Goal: Task Accomplishment & Management: Manage account settings

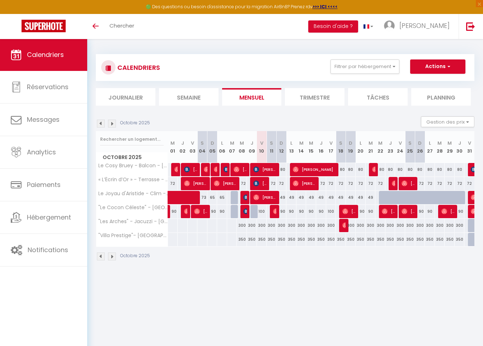
click at [306, 96] on li "Trimestre" at bounding box center [315, 97] width 60 height 18
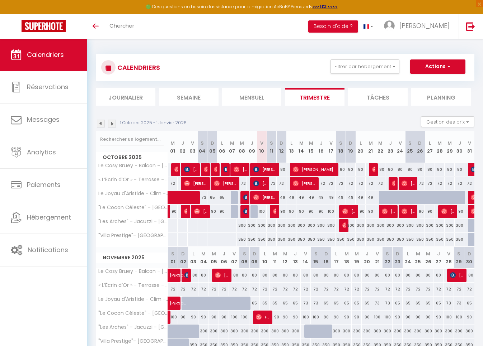
scroll to position [136, 0]
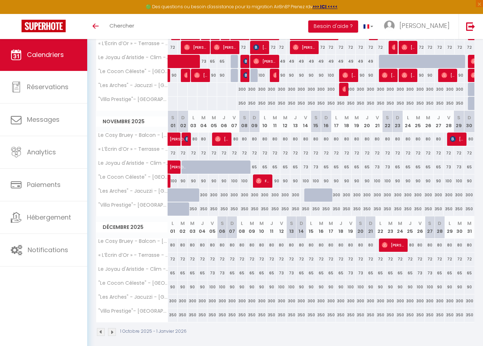
click at [379, 302] on div "300" at bounding box center [380, 301] width 10 height 13
type input "300"
type input "Lun 22 Décembre 2025"
type input "[DATE]"
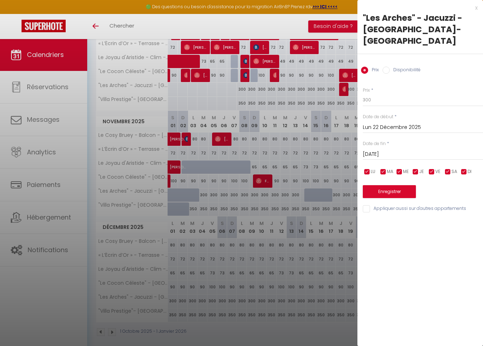
click at [347, 252] on div at bounding box center [241, 173] width 483 height 346
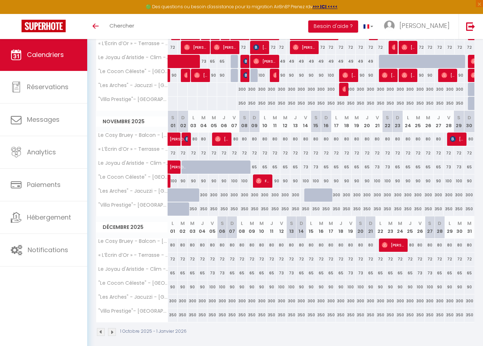
click at [175, 302] on div "300" at bounding box center [173, 301] width 10 height 13
type input "300"
type input "Lun 01 Décembre 2025"
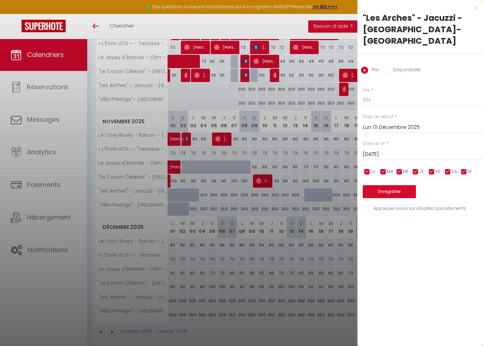
click at [390, 150] on input "[DATE]" at bounding box center [423, 154] width 120 height 9
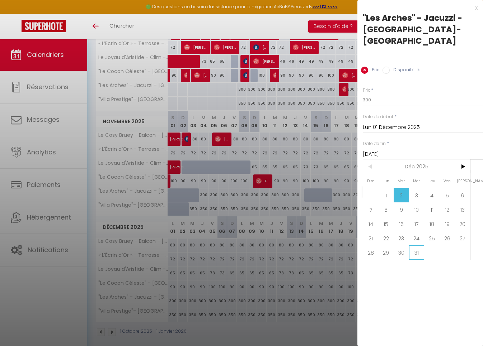
click at [418, 246] on span "31" at bounding box center [416, 253] width 15 height 14
type input "Mer 31 Décembre 2025"
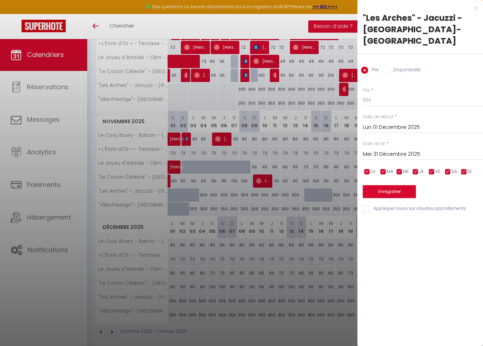
click at [388, 67] on input "Disponibilité" at bounding box center [385, 70] width 7 height 7
radio input "true"
radio input "false"
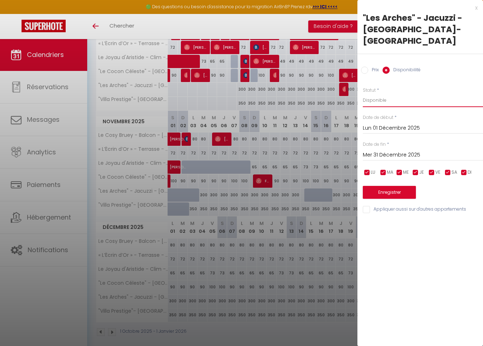
select select "0"
click at [389, 186] on button "Enregistrer" at bounding box center [389, 192] width 53 height 13
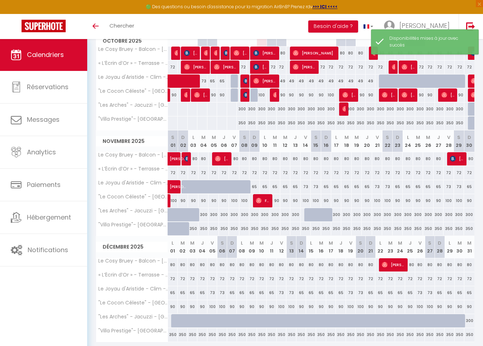
scroll to position [141, 0]
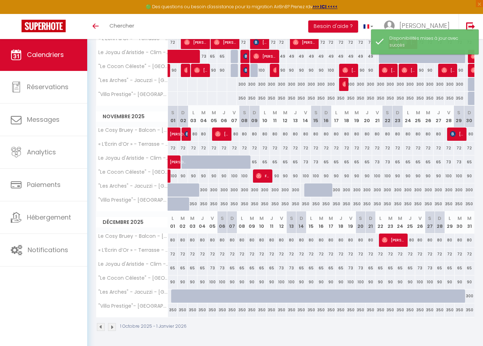
click at [174, 311] on div "350" at bounding box center [173, 310] width 10 height 13
select select "1"
type input "Lun 01 Décembre 2025"
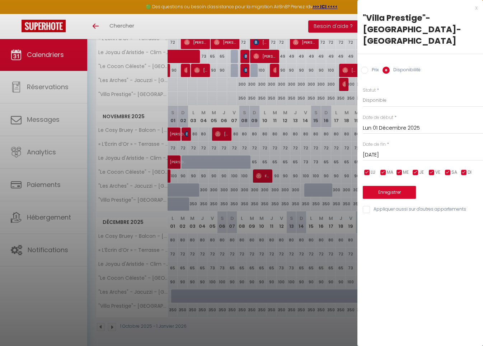
click at [393, 151] on input "[DATE]" at bounding box center [423, 155] width 120 height 9
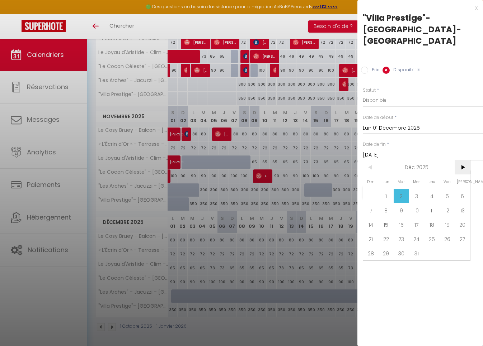
click at [466, 160] on span ">" at bounding box center [461, 167] width 15 height 14
click at [375, 203] on span "4" at bounding box center [370, 210] width 15 height 14
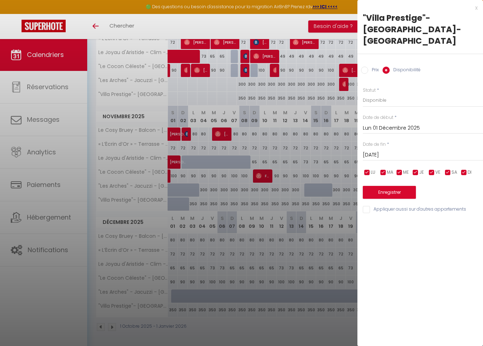
type input "Dim 04 Janvier 2026"
select select "0"
click at [398, 186] on button "Enregistrer" at bounding box center [389, 192] width 53 height 13
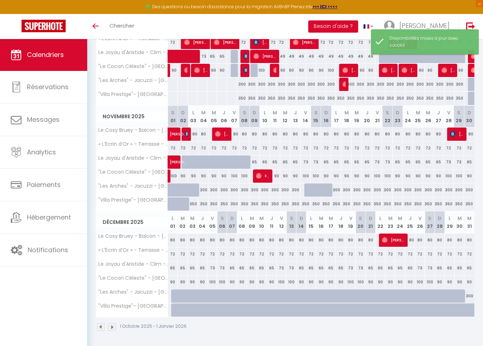
click at [176, 295] on div at bounding box center [176, 297] width 10 height 14
select select "1"
type input "Lun 01 Décembre 2025"
type input "[DATE]"
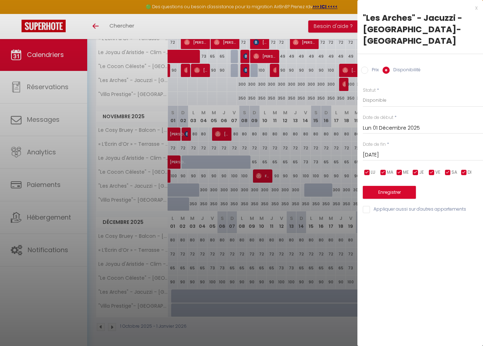
click at [396, 124] on input "Lun 01 Décembre 2025" at bounding box center [423, 128] width 120 height 9
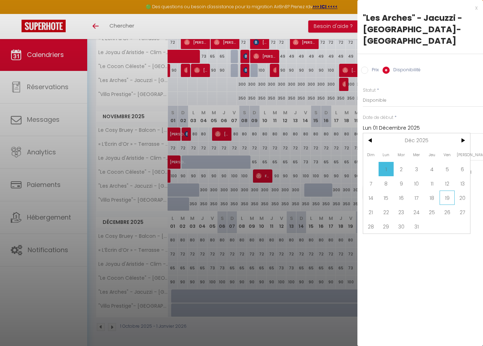
click at [450, 191] on span "19" at bounding box center [446, 198] width 15 height 14
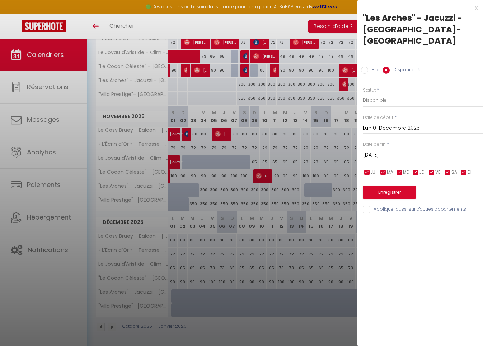
type input "Ven 19 Décembre 2025"
click at [401, 151] on input "Sam 20 Décembre 2025" at bounding box center [423, 155] width 120 height 9
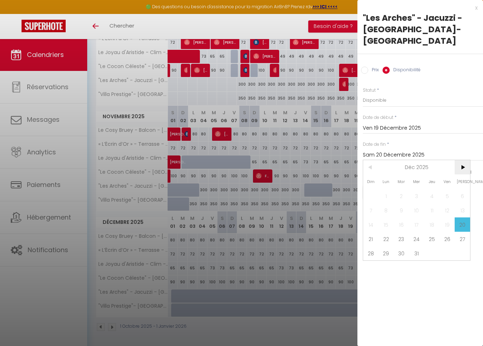
click at [461, 160] on span ">" at bounding box center [461, 167] width 15 height 14
click at [374, 203] on span "4" at bounding box center [370, 210] width 15 height 14
type input "Dim 04 Janvier 2026"
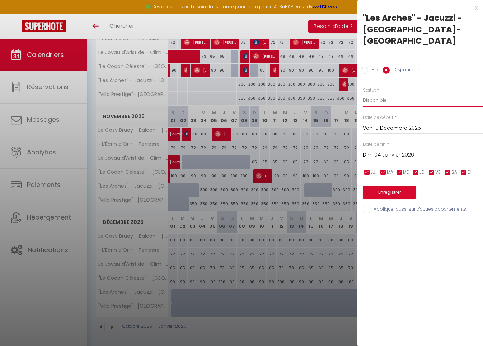
select select "0"
click at [389, 186] on button "Enregistrer" at bounding box center [389, 192] width 53 height 13
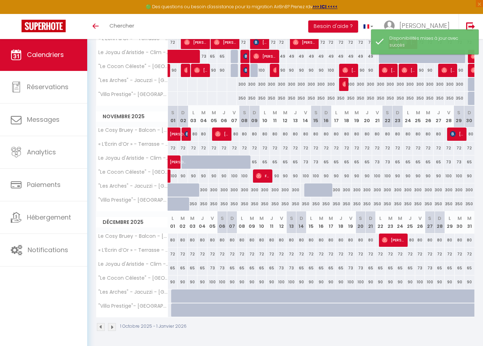
click at [173, 311] on div at bounding box center [176, 311] width 10 height 14
select select "1"
type input "Lun 01 Décembre 2025"
type input "[DATE]"
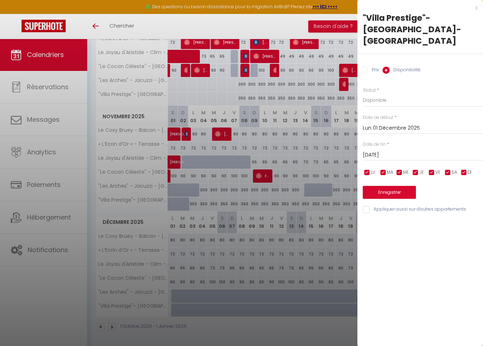
click at [259, 296] on div at bounding box center [241, 173] width 483 height 346
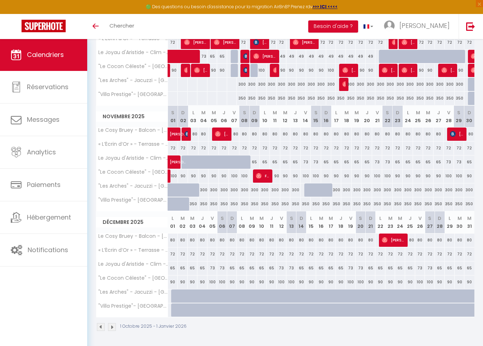
click at [176, 308] on div at bounding box center [176, 311] width 10 height 14
select select "1"
type input "Lun 01 Décembre 2025"
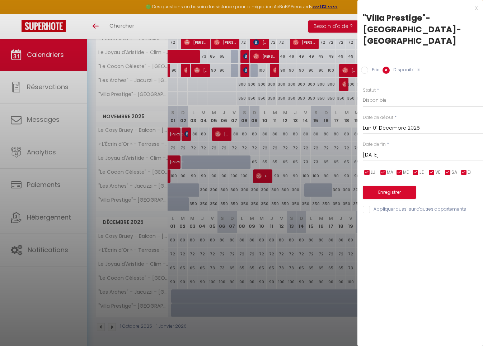
click at [404, 151] on input "[DATE]" at bounding box center [423, 155] width 120 height 9
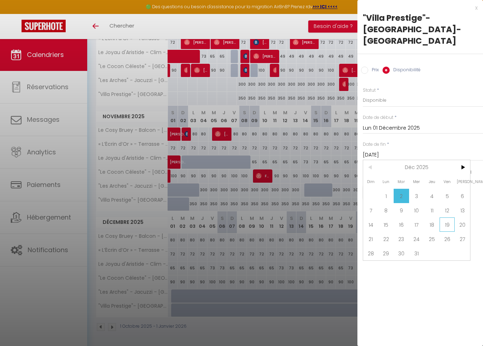
click at [445, 218] on span "19" at bounding box center [446, 225] width 15 height 14
type input "Ven 19 Décembre 2025"
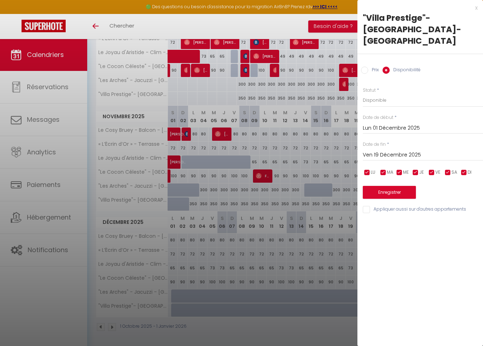
click at [396, 186] on button "Enregistrer" at bounding box center [389, 192] width 53 height 13
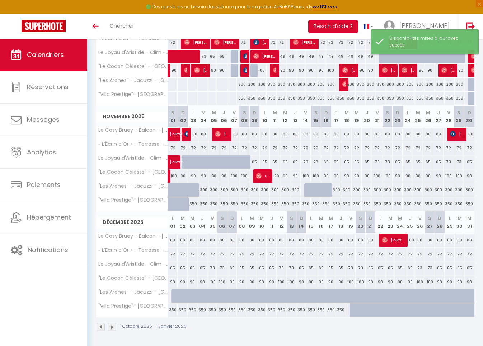
click at [174, 298] on div at bounding box center [176, 297] width 10 height 14
select select "1"
type input "Lun 01 Décembre 2025"
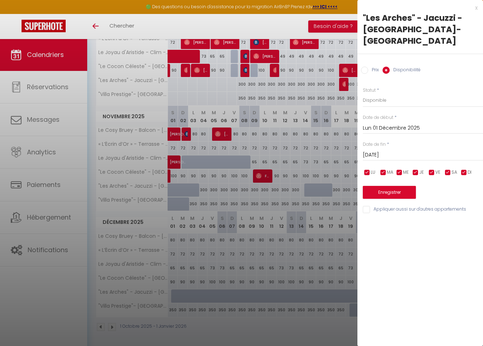
click at [404, 151] on input "[DATE]" at bounding box center [423, 155] width 120 height 9
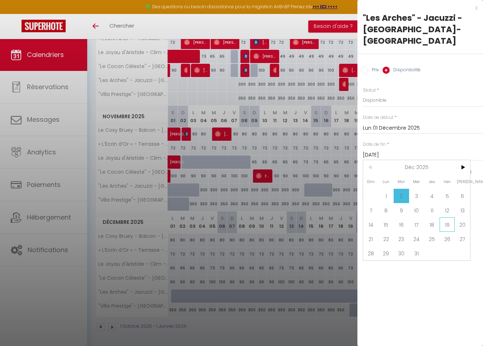
click at [450, 218] on span "19" at bounding box center [446, 225] width 15 height 14
type input "Ven 19 Décembre 2025"
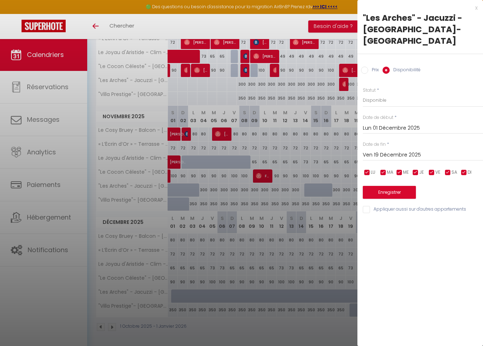
click at [402, 186] on button "Enregistrer" at bounding box center [389, 192] width 53 height 13
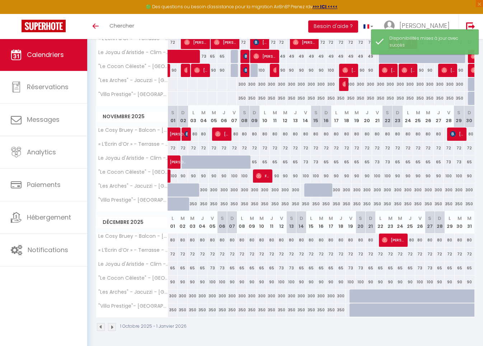
click at [353, 295] on div at bounding box center [354, 297] width 10 height 14
select select "1"
type input "Ven 19 Décembre 2025"
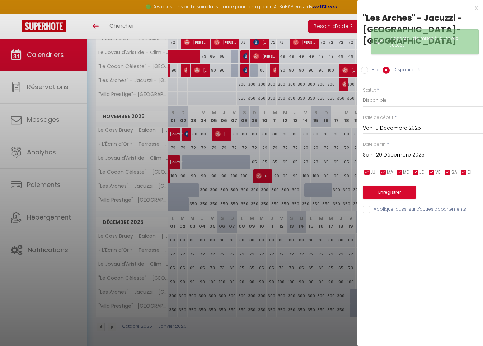
click at [410, 151] on input "Sam 20 Décembre 2025" at bounding box center [423, 155] width 120 height 9
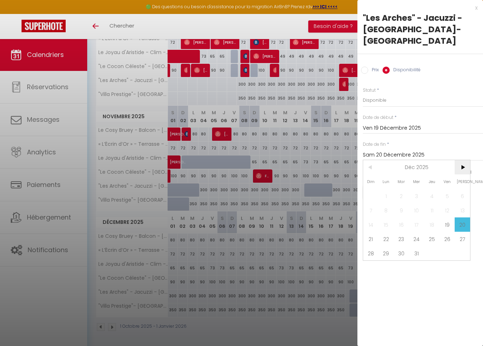
click at [462, 160] on span ">" at bounding box center [461, 167] width 15 height 14
click at [375, 203] on span "4" at bounding box center [370, 210] width 15 height 14
type input "Dim 04 Janvier 2026"
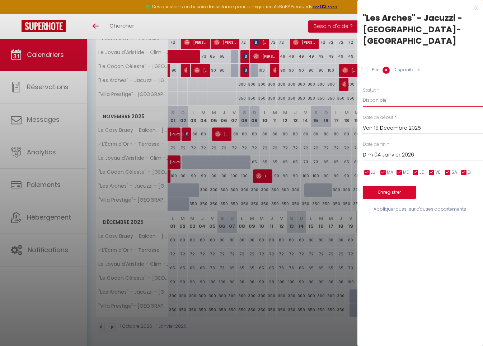
select select "0"
click at [392, 186] on button "Enregistrer" at bounding box center [389, 192] width 53 height 13
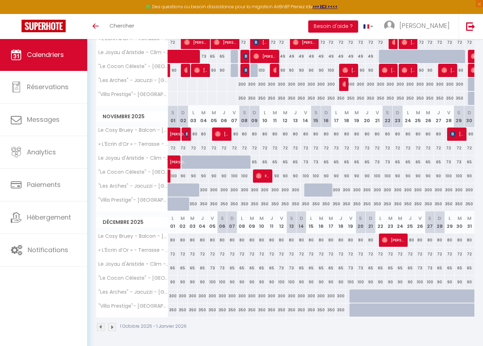
scroll to position [0, 0]
